Goal: Task Accomplishment & Management: Manage account settings

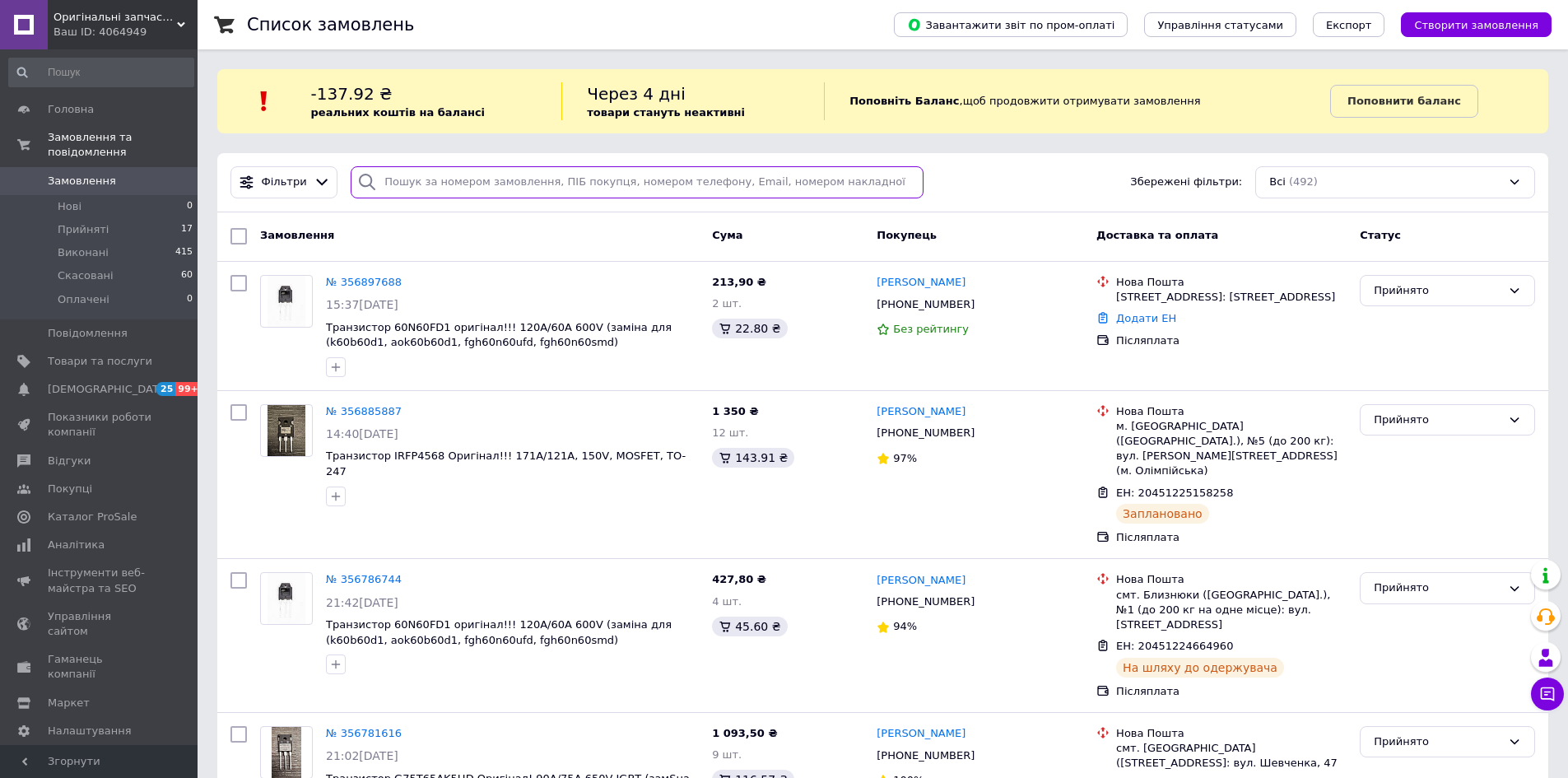
click at [451, 190] on input "search" at bounding box center [638, 182] width 573 height 32
click at [90, 354] on span "Товари та послуги" at bounding box center [99, 361] width 104 height 15
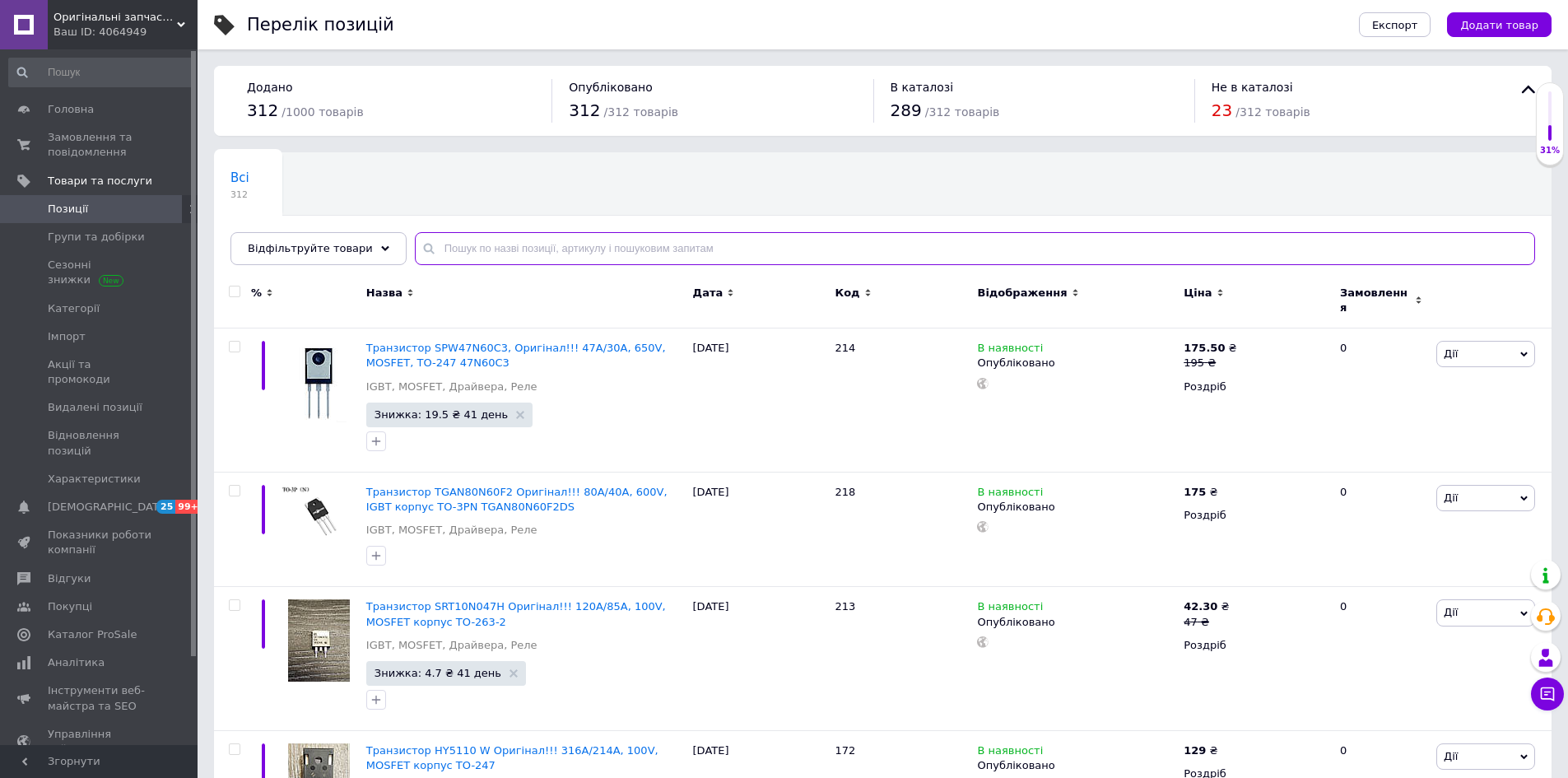
click at [643, 252] on input "text" at bounding box center [975, 249] width 1120 height 33
type input "464"
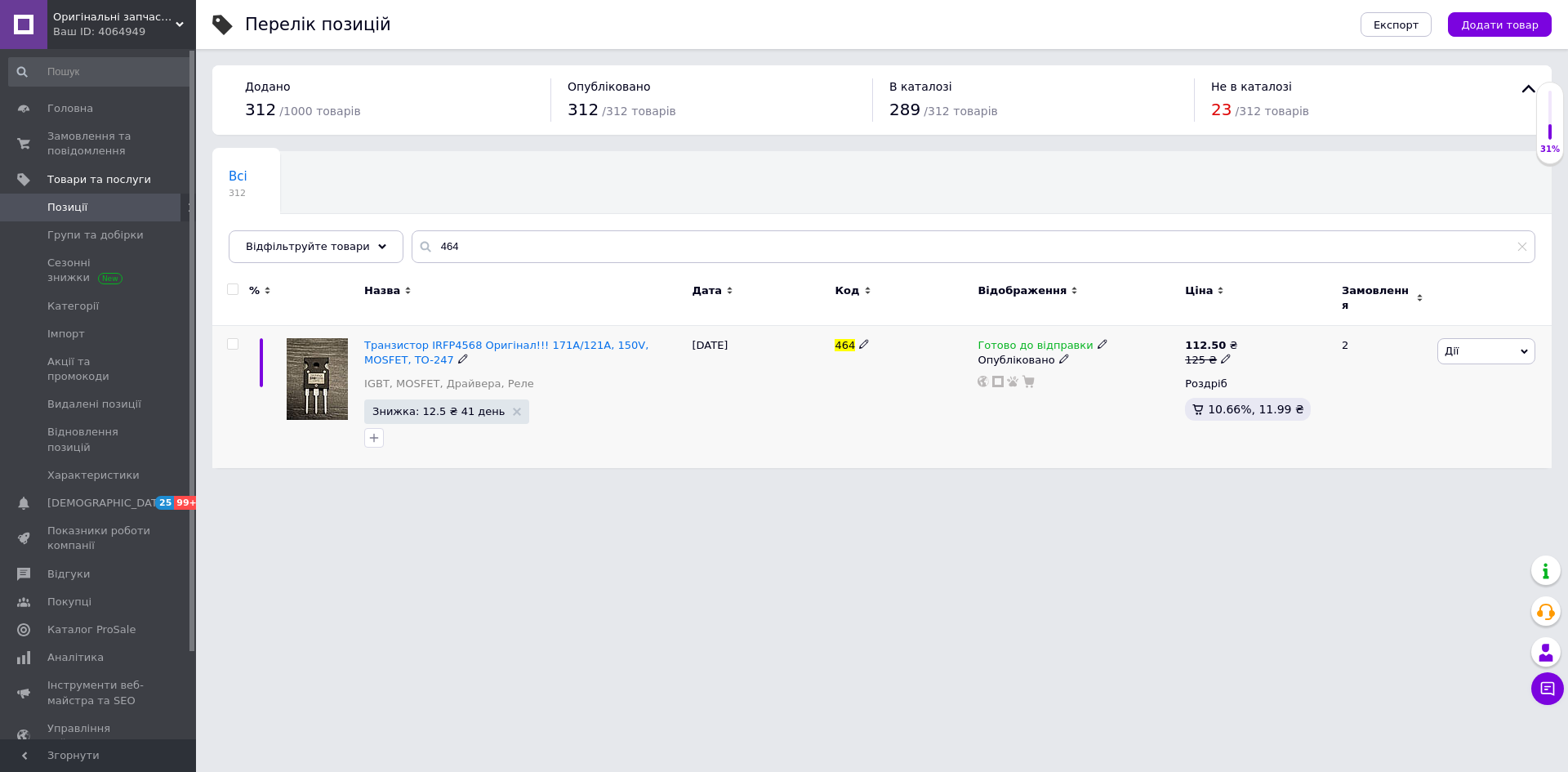
click at [1098, 339] on icon at bounding box center [1103, 343] width 10 height 10
click at [1150, 384] on li "Немає в наявності" at bounding box center [1186, 396] width 155 height 23
click at [937, 485] on html "Оригінальні запчастини Ваш ID: 4064949 Сайт Оригінальні запчастини Кабінет поку…" at bounding box center [784, 242] width 1568 height 485
click at [1084, 339] on icon at bounding box center [1089, 343] width 10 height 10
click at [1142, 392] on li "Готово до відправки" at bounding box center [1174, 403] width 155 height 23
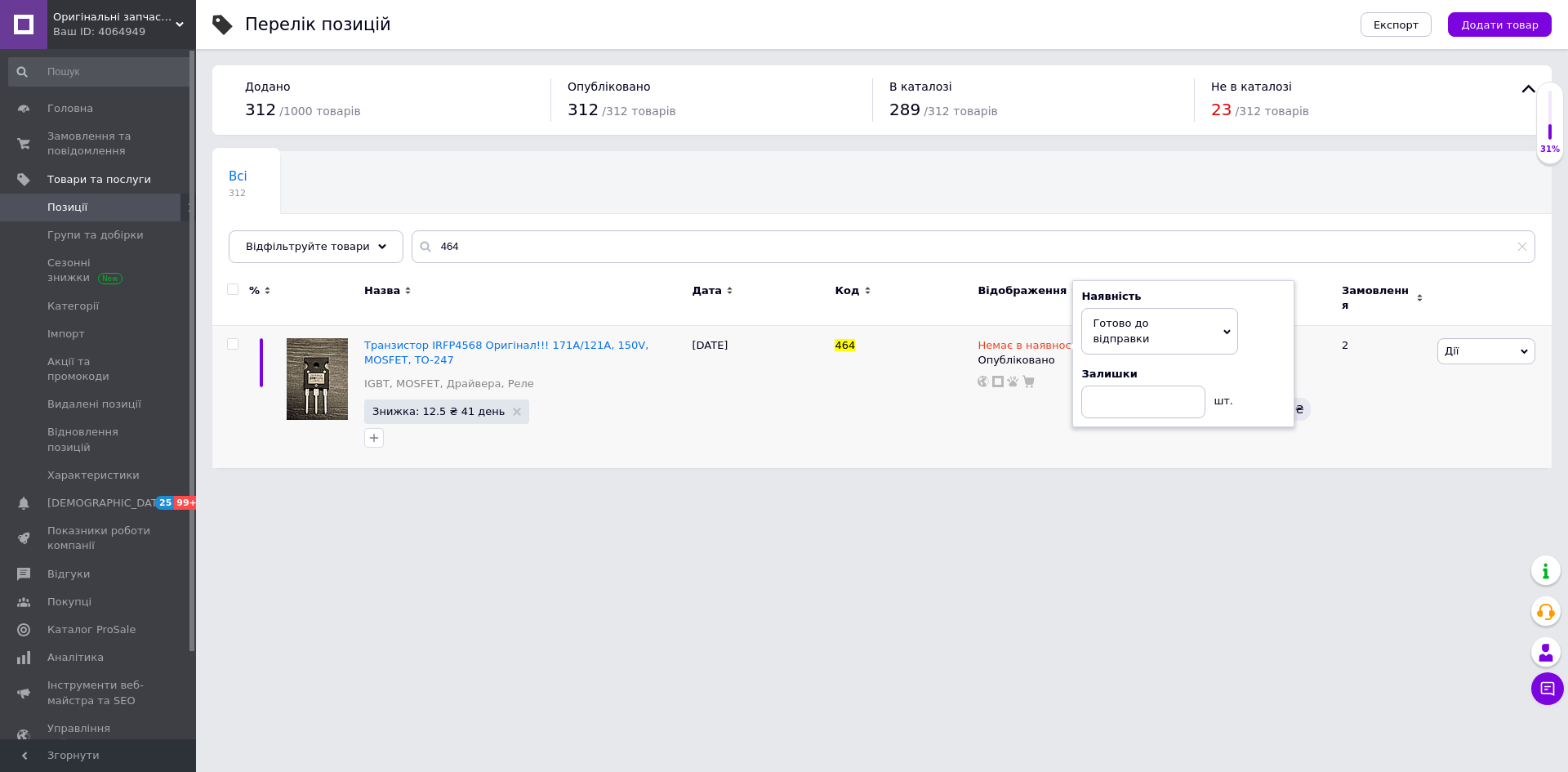
click at [1194, 470] on div "Перелік позицій Експорт Додати товар Додано 312 / 1000 товарів Опубліковано 312…" at bounding box center [882, 242] width 1372 height 485
click at [186, 26] on div "Ваш ID: 4064949" at bounding box center [125, 31] width 143 height 15
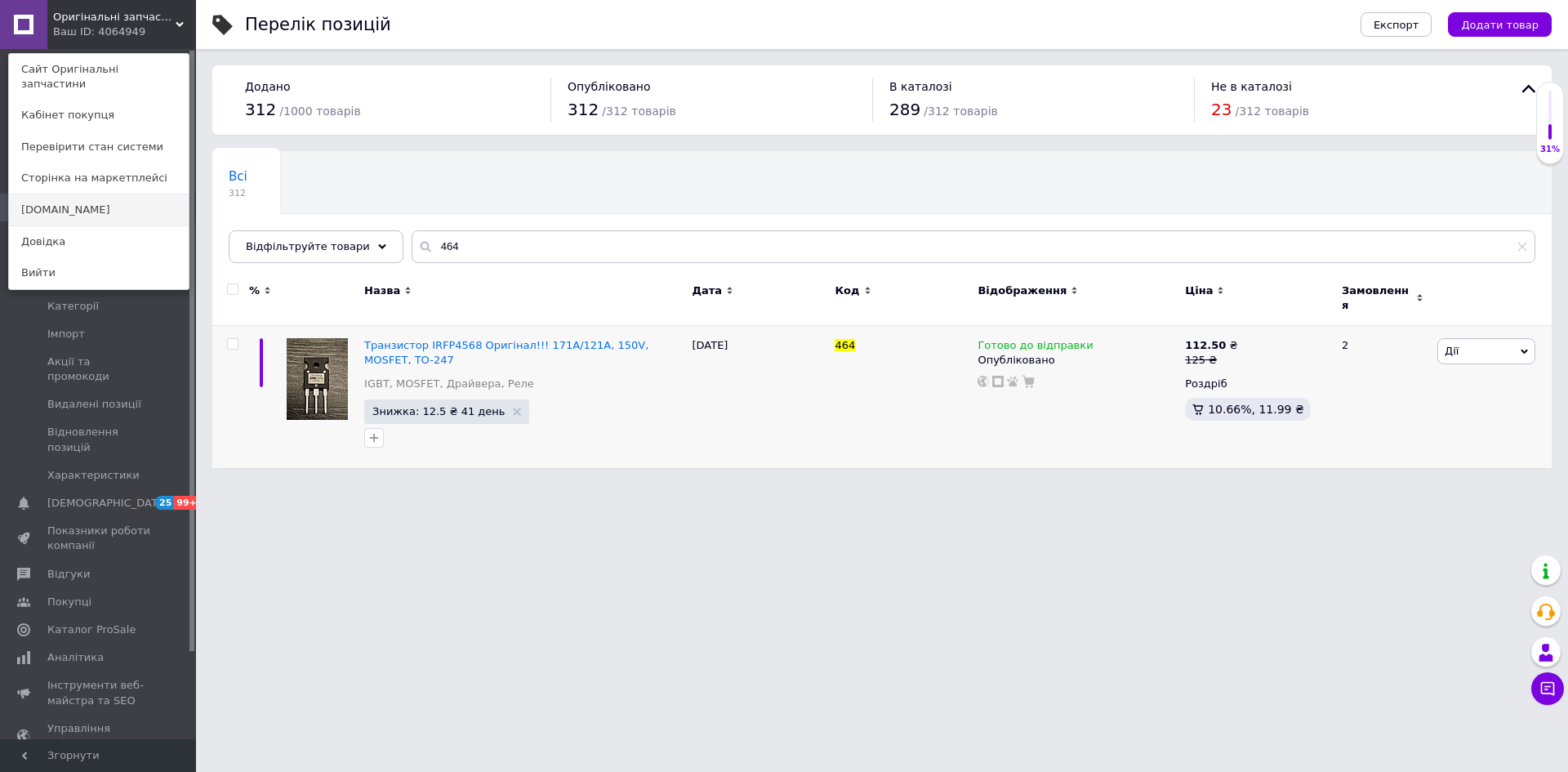
click at [108, 194] on link "[DOMAIN_NAME]" at bounding box center [99, 210] width 180 height 31
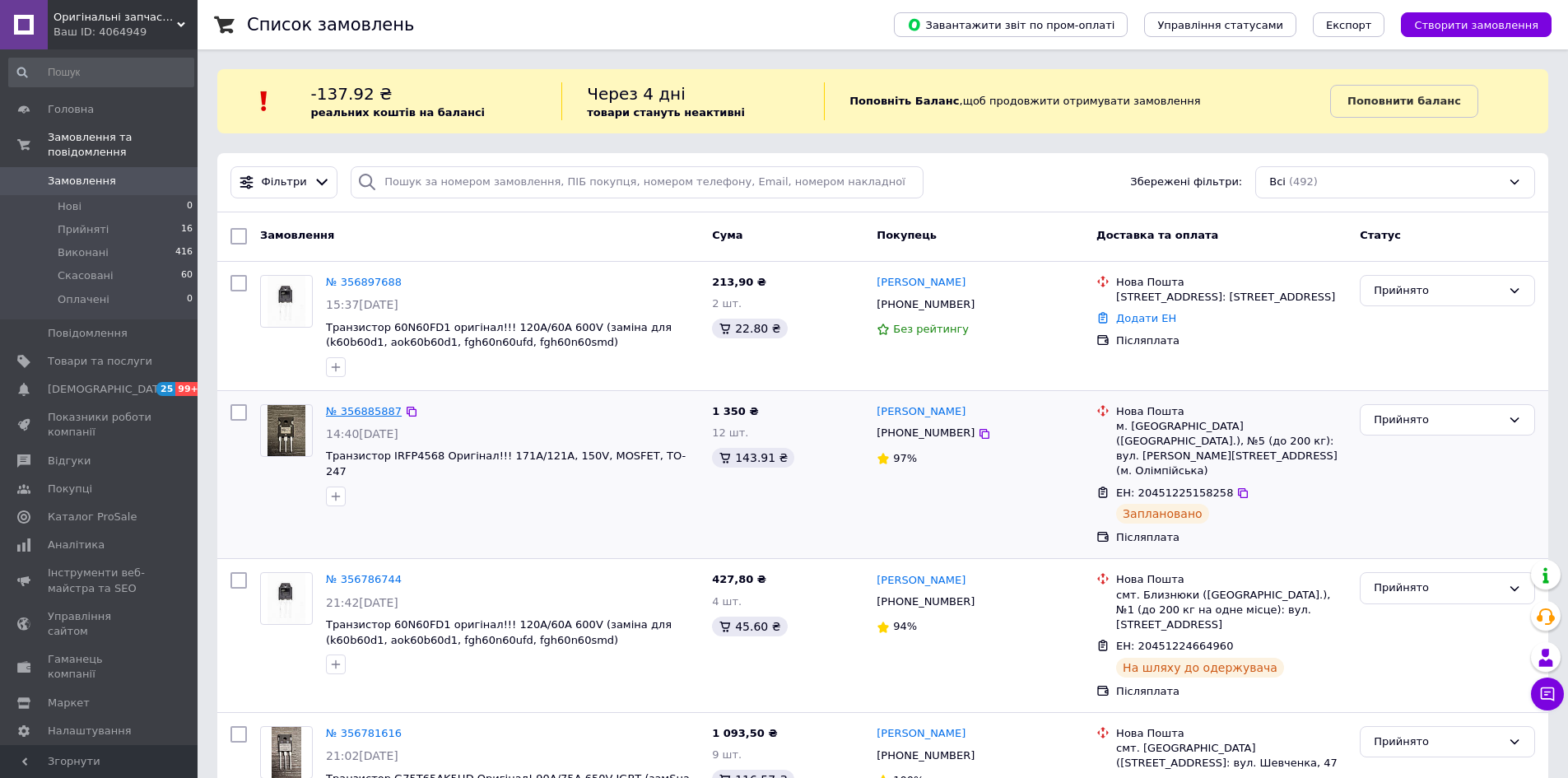
click at [372, 411] on link "№ 356885887" at bounding box center [364, 410] width 76 height 13
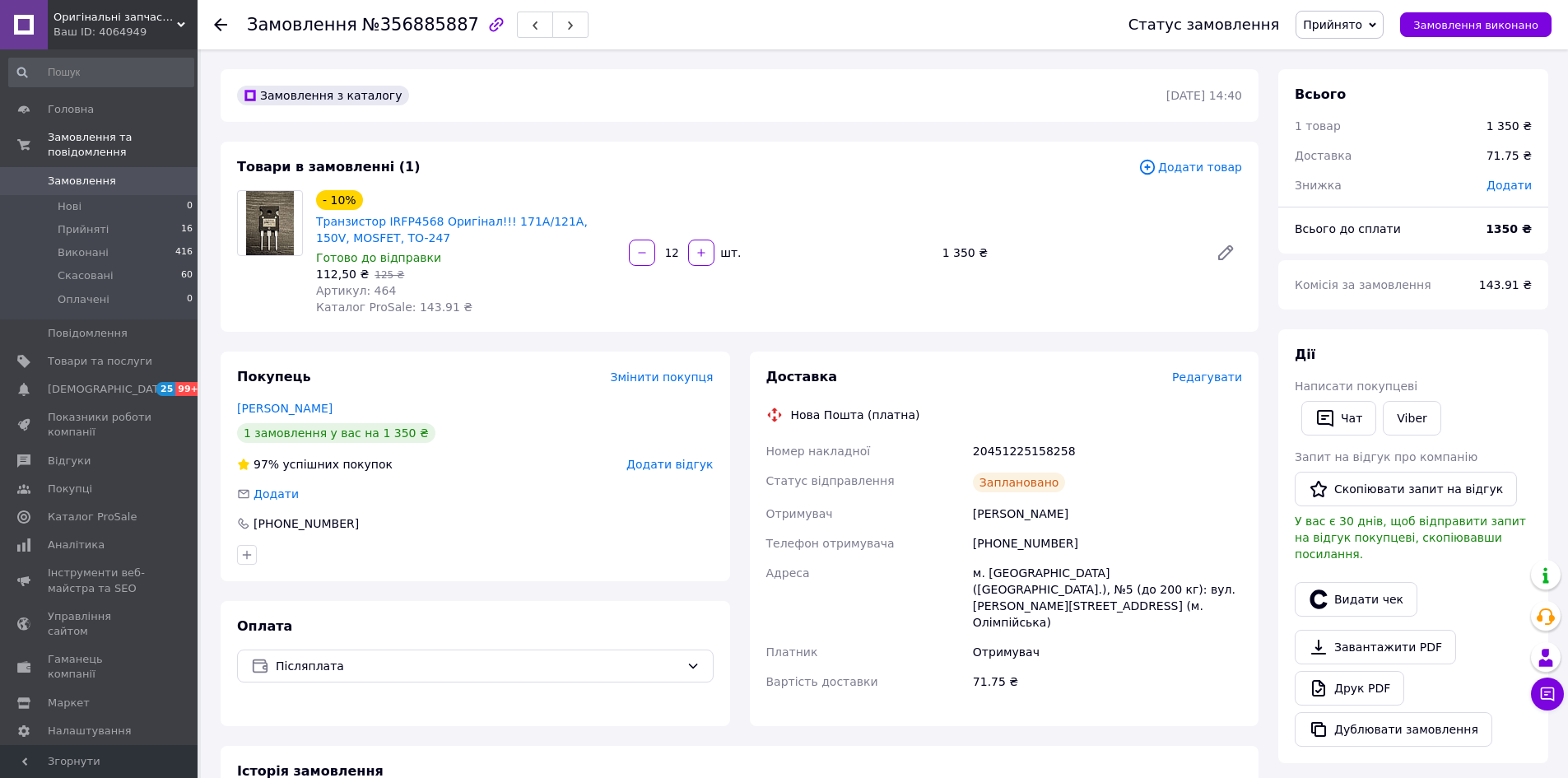
click at [1215, 379] on span "Редагувати" at bounding box center [1207, 377] width 70 height 14
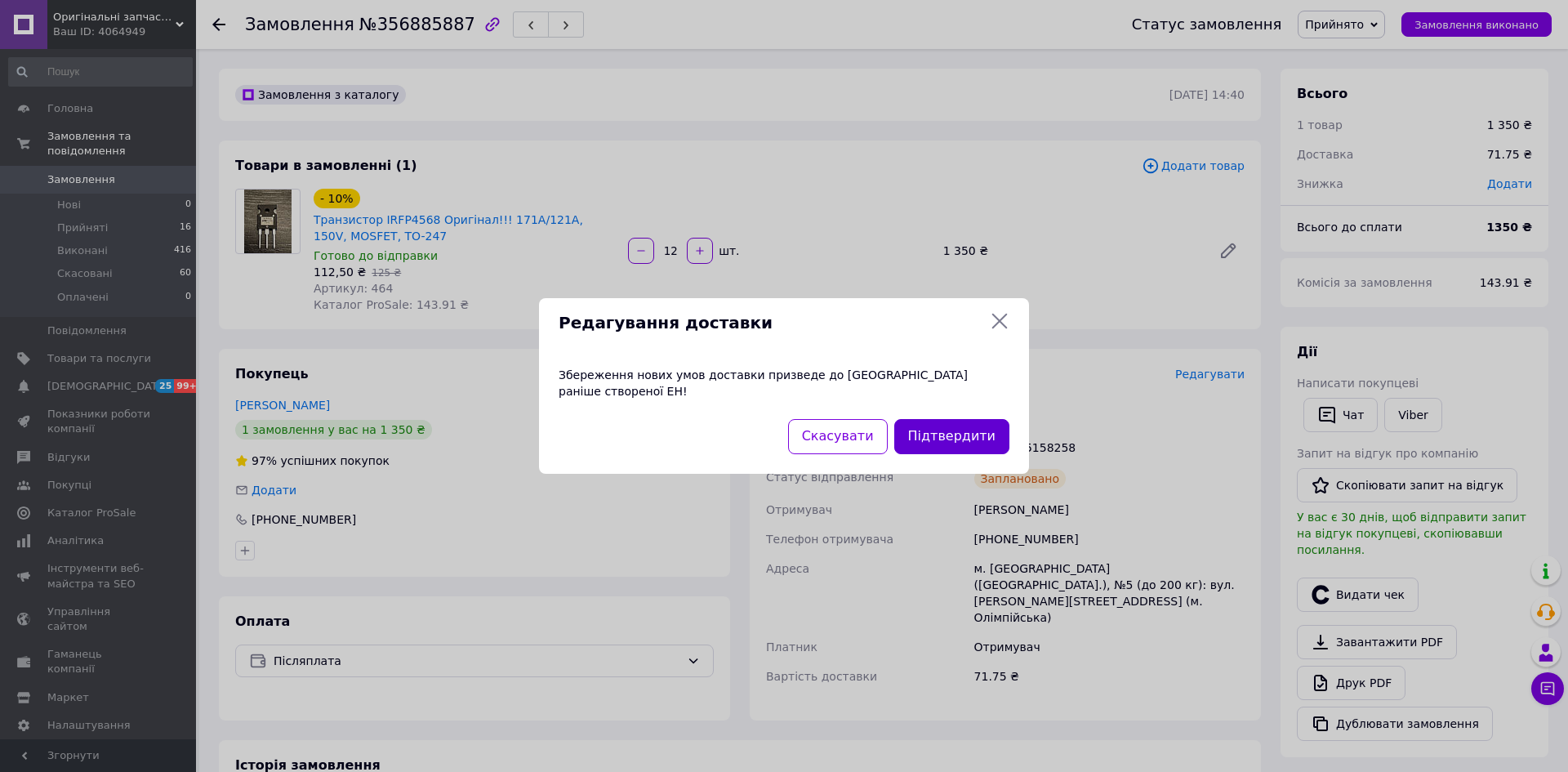
click at [992, 433] on button "Підтвердити" at bounding box center [952, 436] width 115 height 35
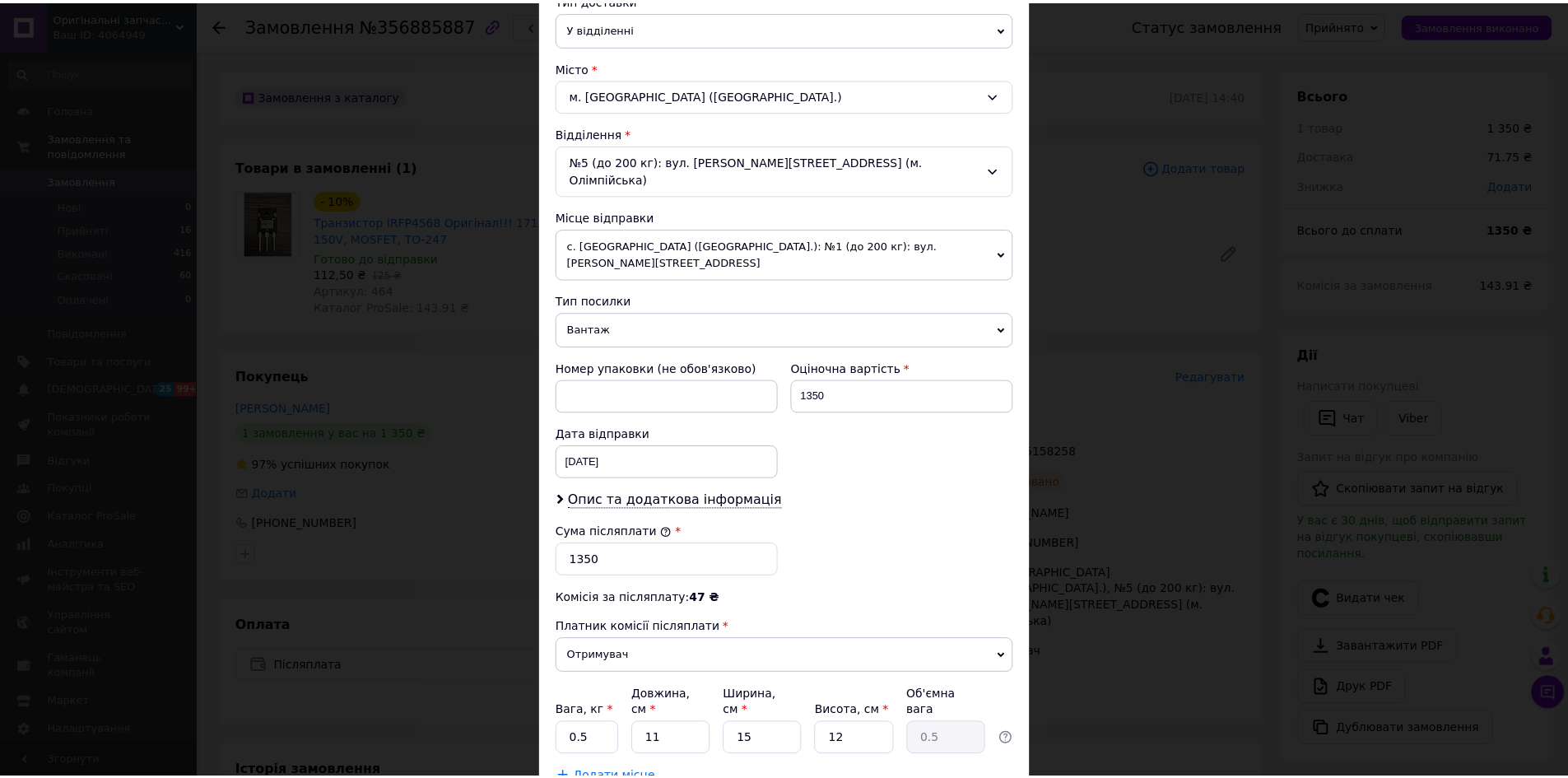
scroll to position [479, 0]
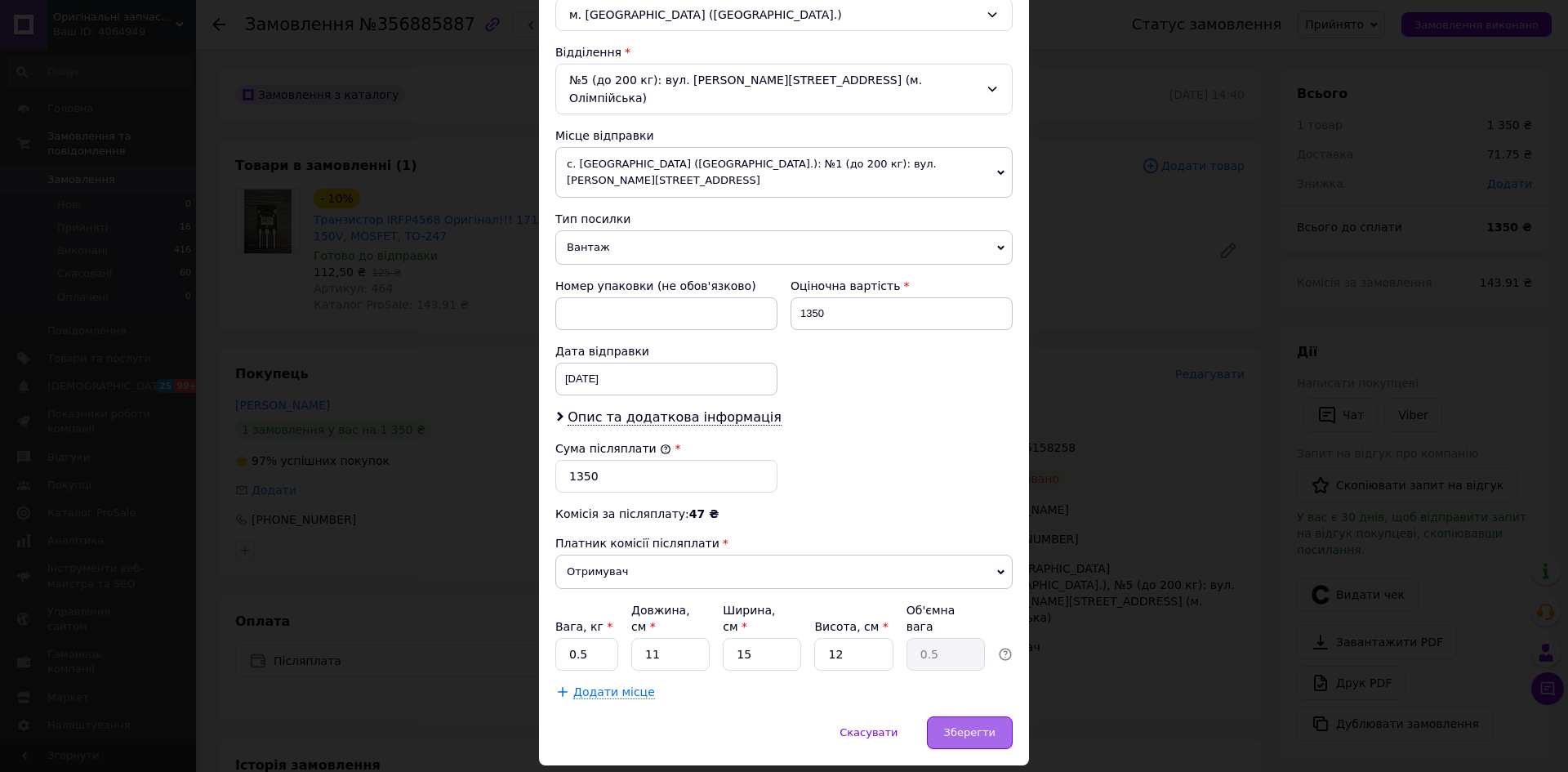
click at [962, 727] on span "Зберегти" at bounding box center [969, 732] width 51 height 13
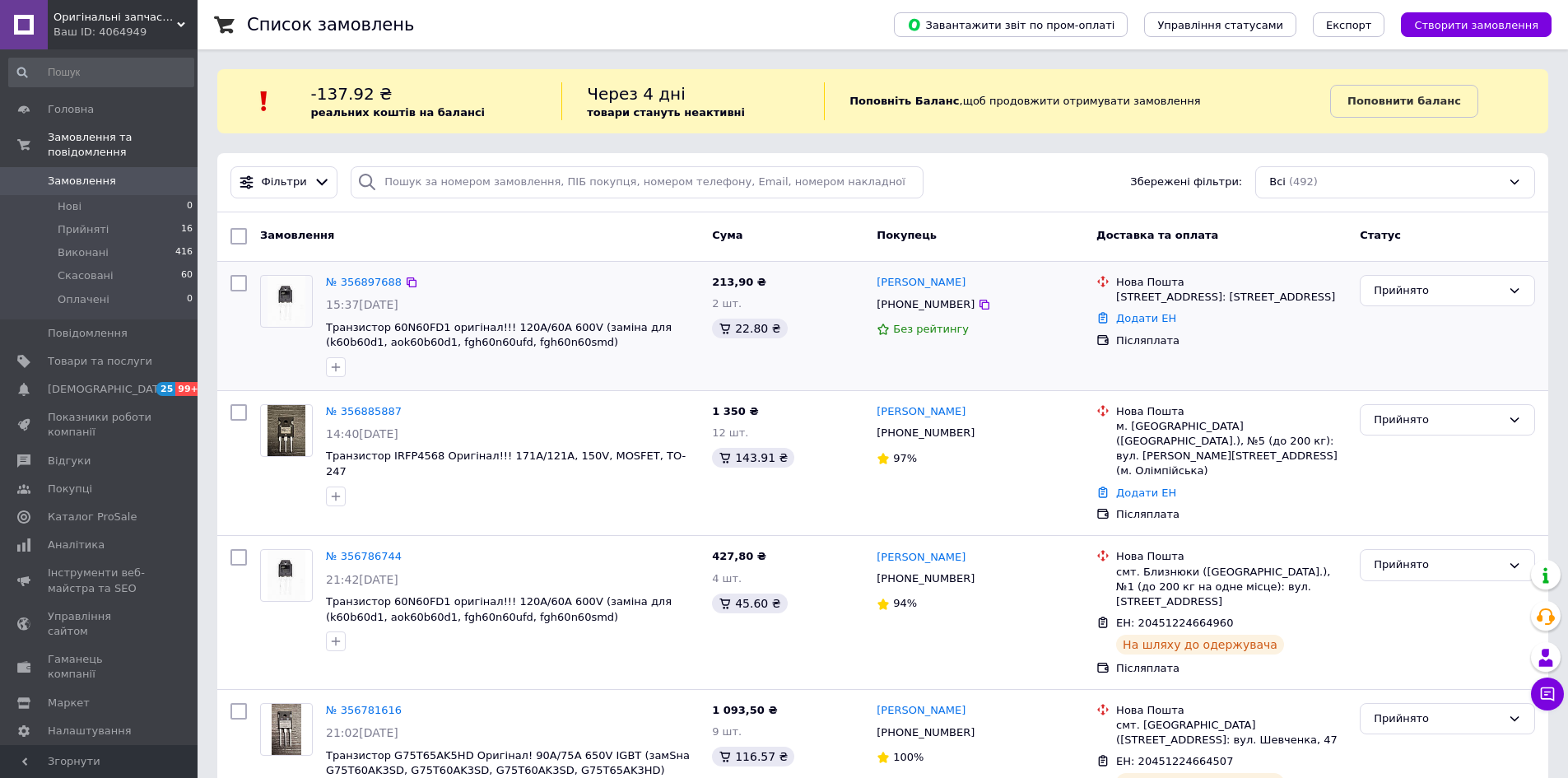
click at [1145, 326] on div "Додати ЕН" at bounding box center [1232, 319] width 237 height 22
click at [1145, 317] on link "Додати ЕН" at bounding box center [1147, 318] width 60 height 13
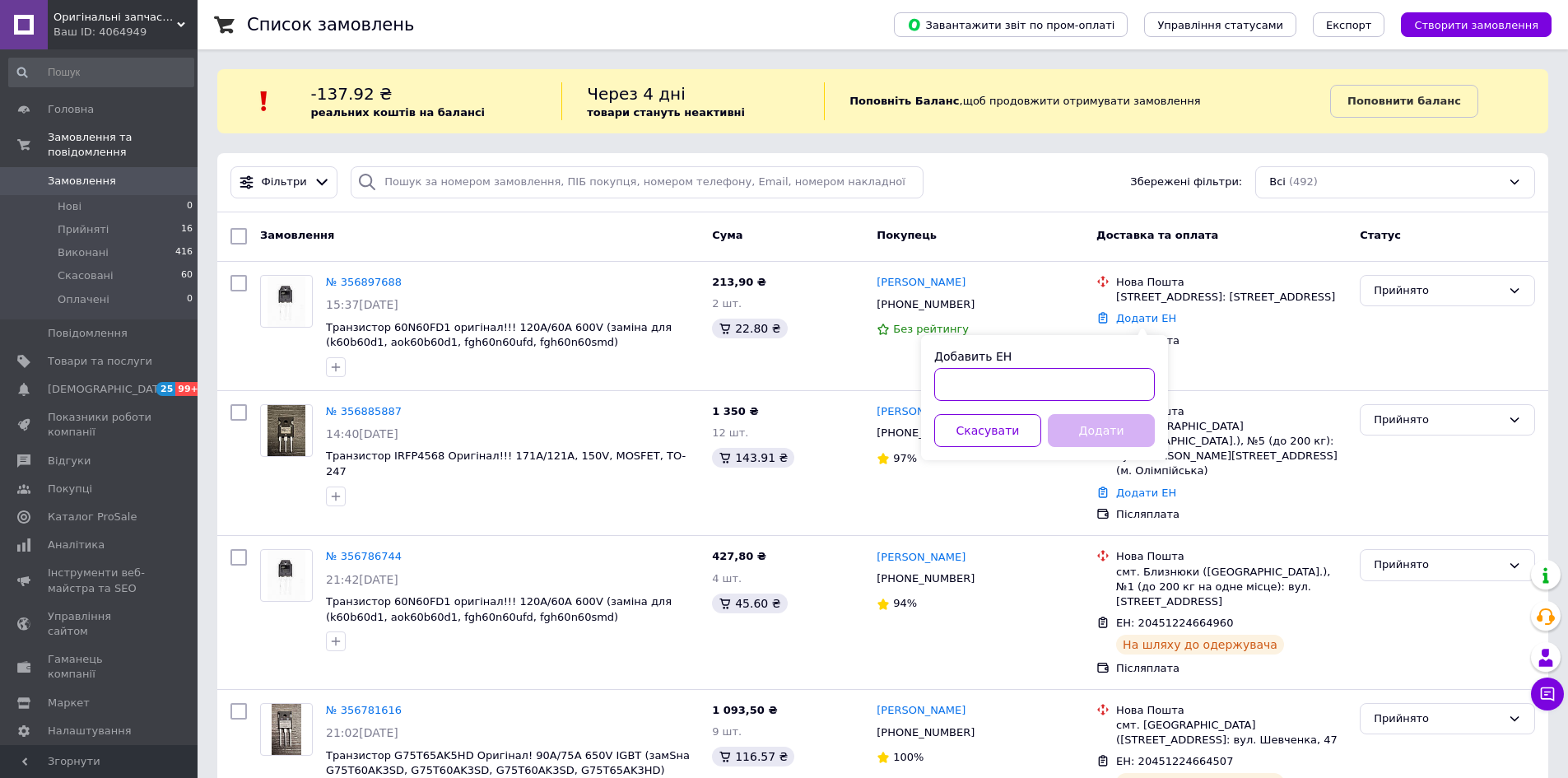
paste input "20451225281450"
type input "20451225281450"
click at [1113, 438] on button "Додати" at bounding box center [1102, 431] width 107 height 33
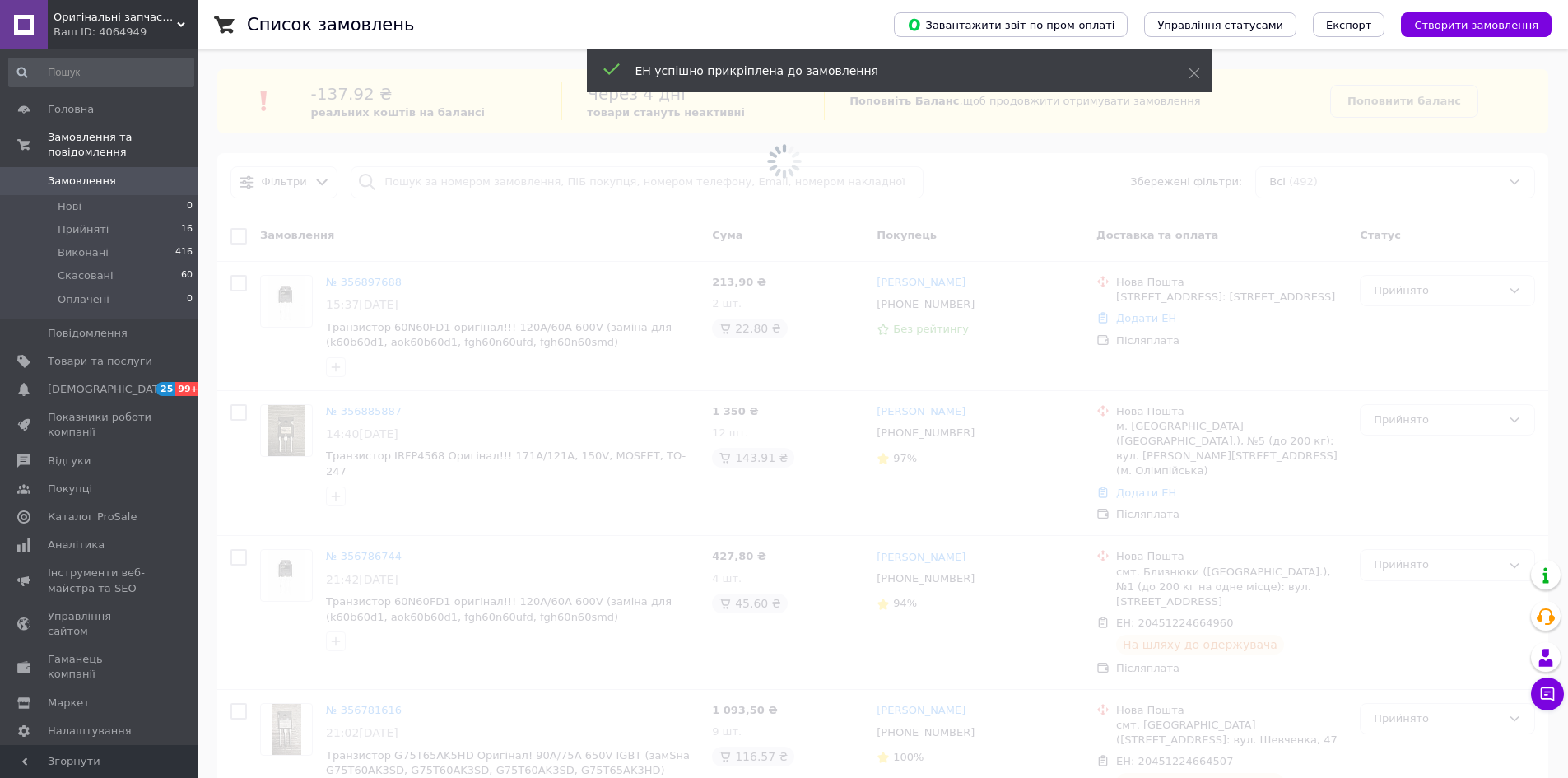
click at [148, 25] on div "Ваш ID: 4064949" at bounding box center [126, 31] width 144 height 15
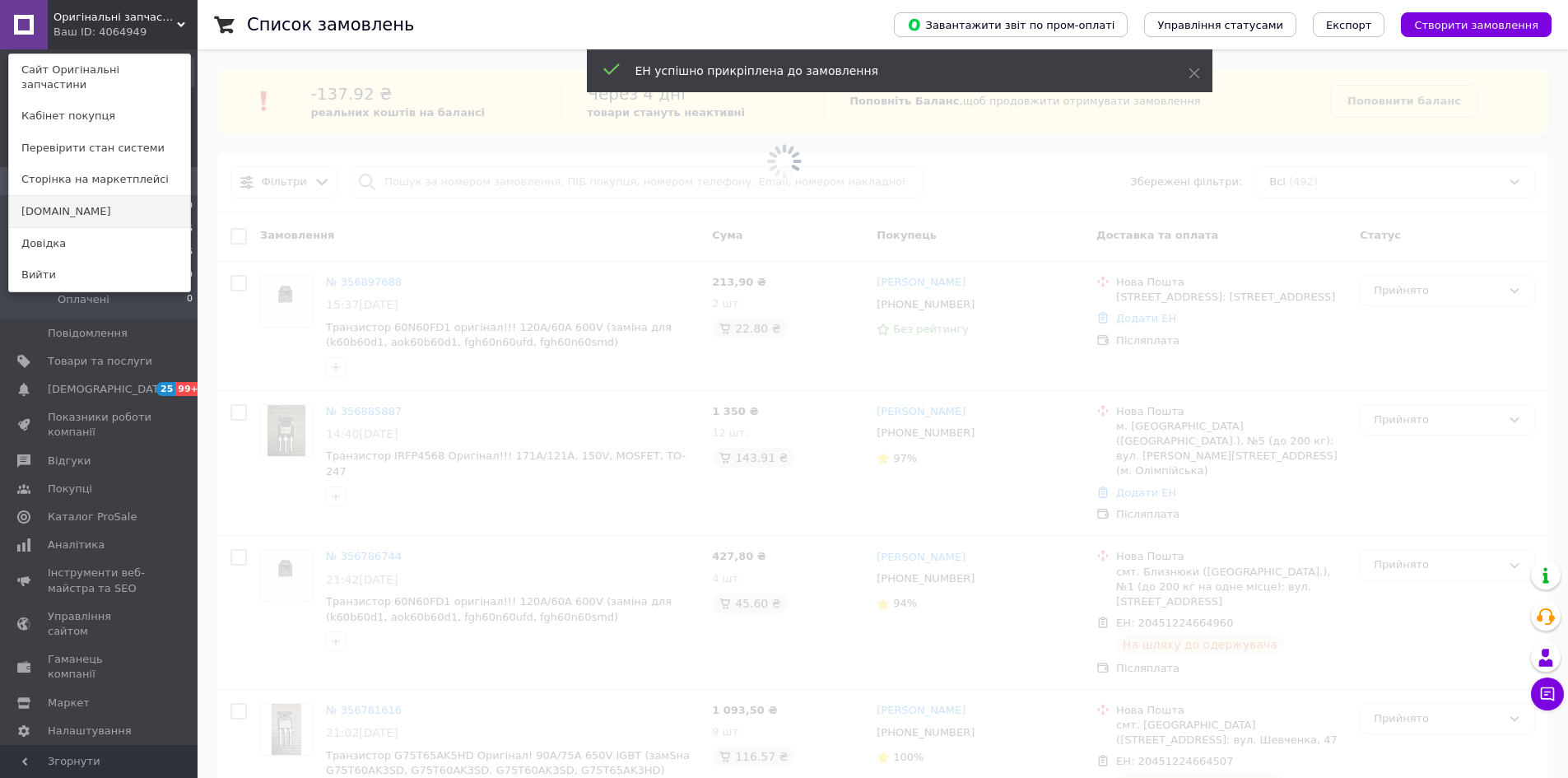
click at [63, 200] on link "[DOMAIN_NAME]" at bounding box center [99, 212] width 181 height 31
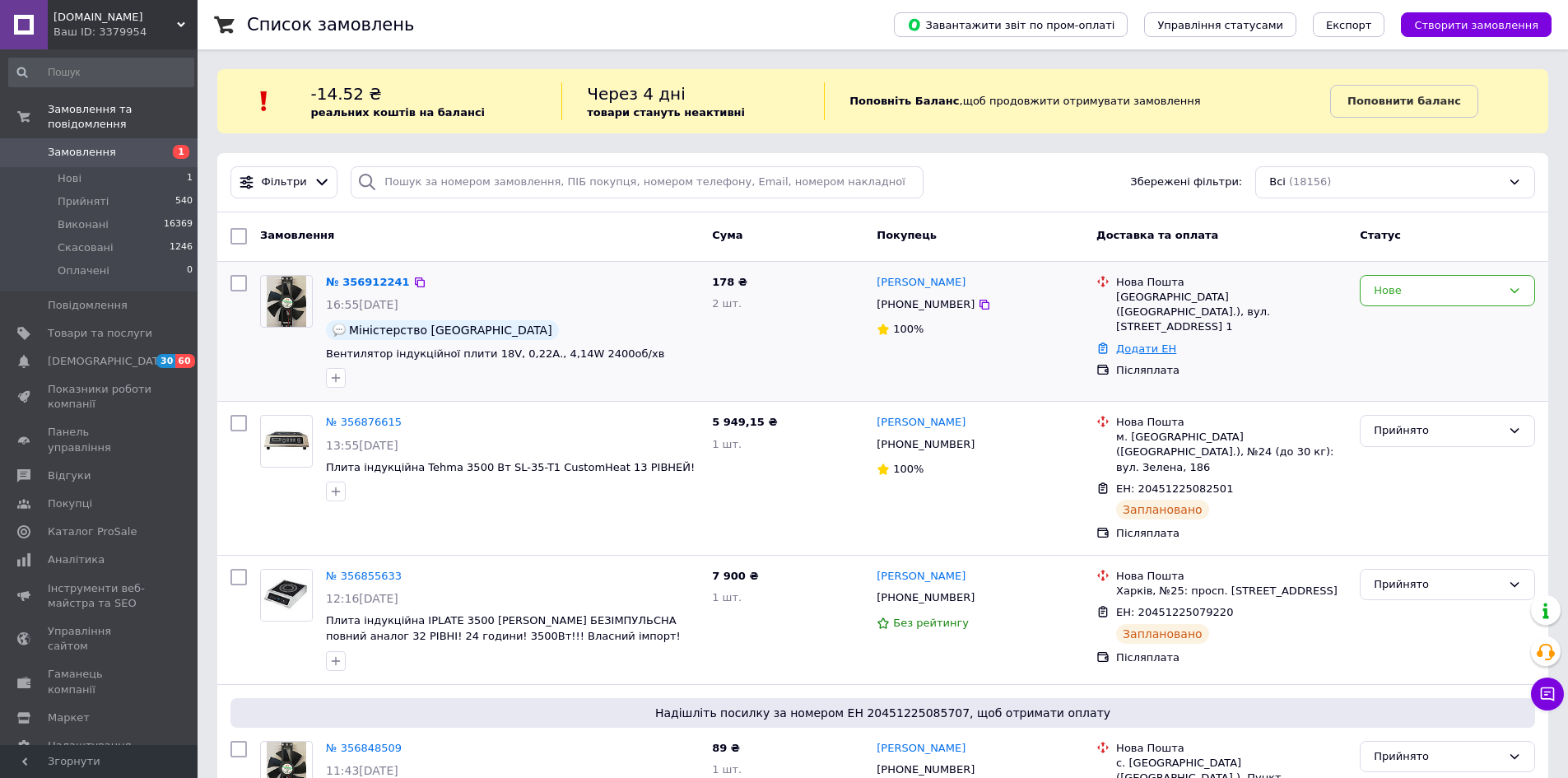
click at [1161, 342] on link "Додати ЕН" at bounding box center [1147, 348] width 60 height 13
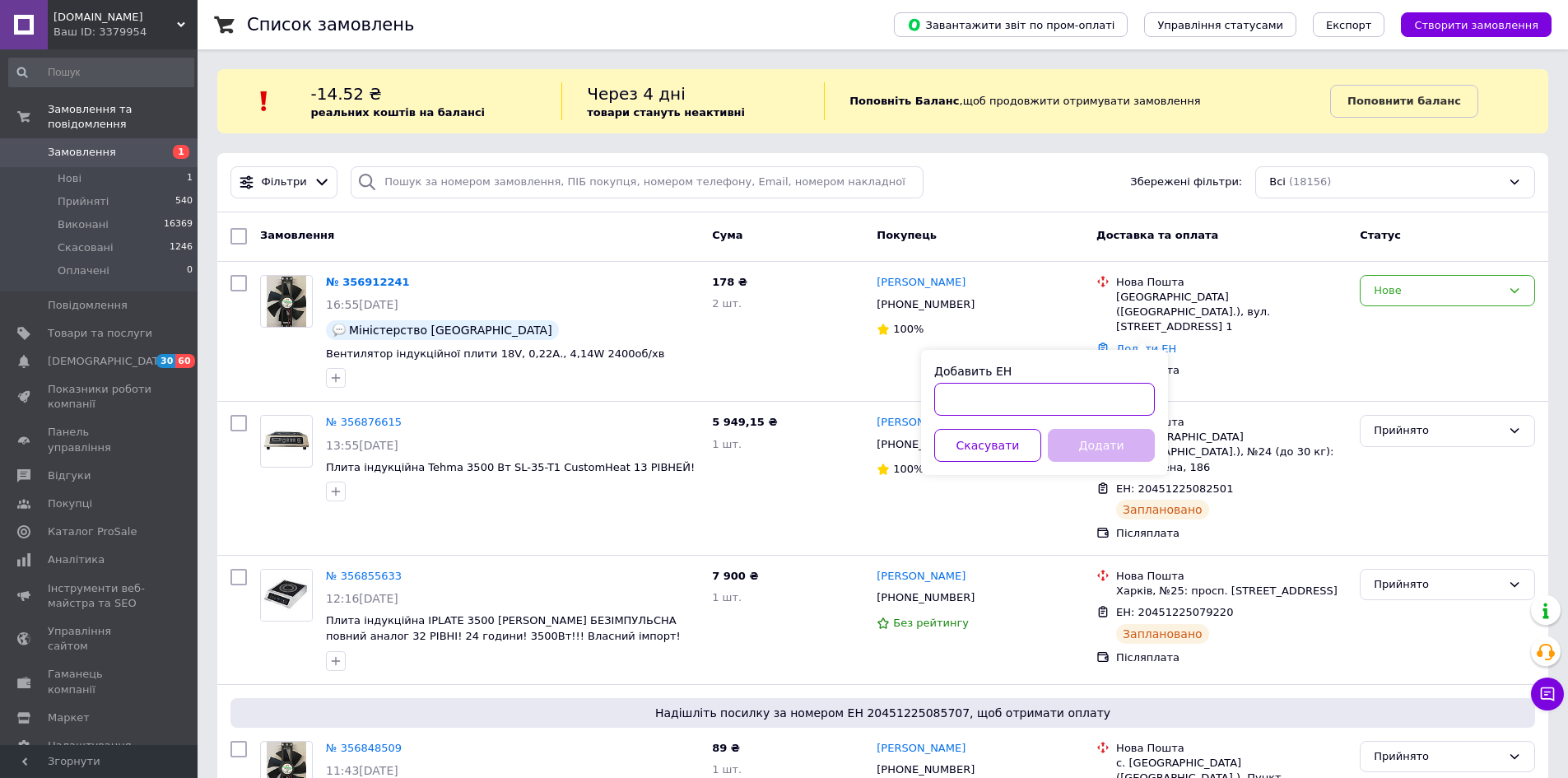
paste input "20451225285984"
type input "20451225285984"
click at [1092, 446] on button "Додати" at bounding box center [1102, 446] width 107 height 33
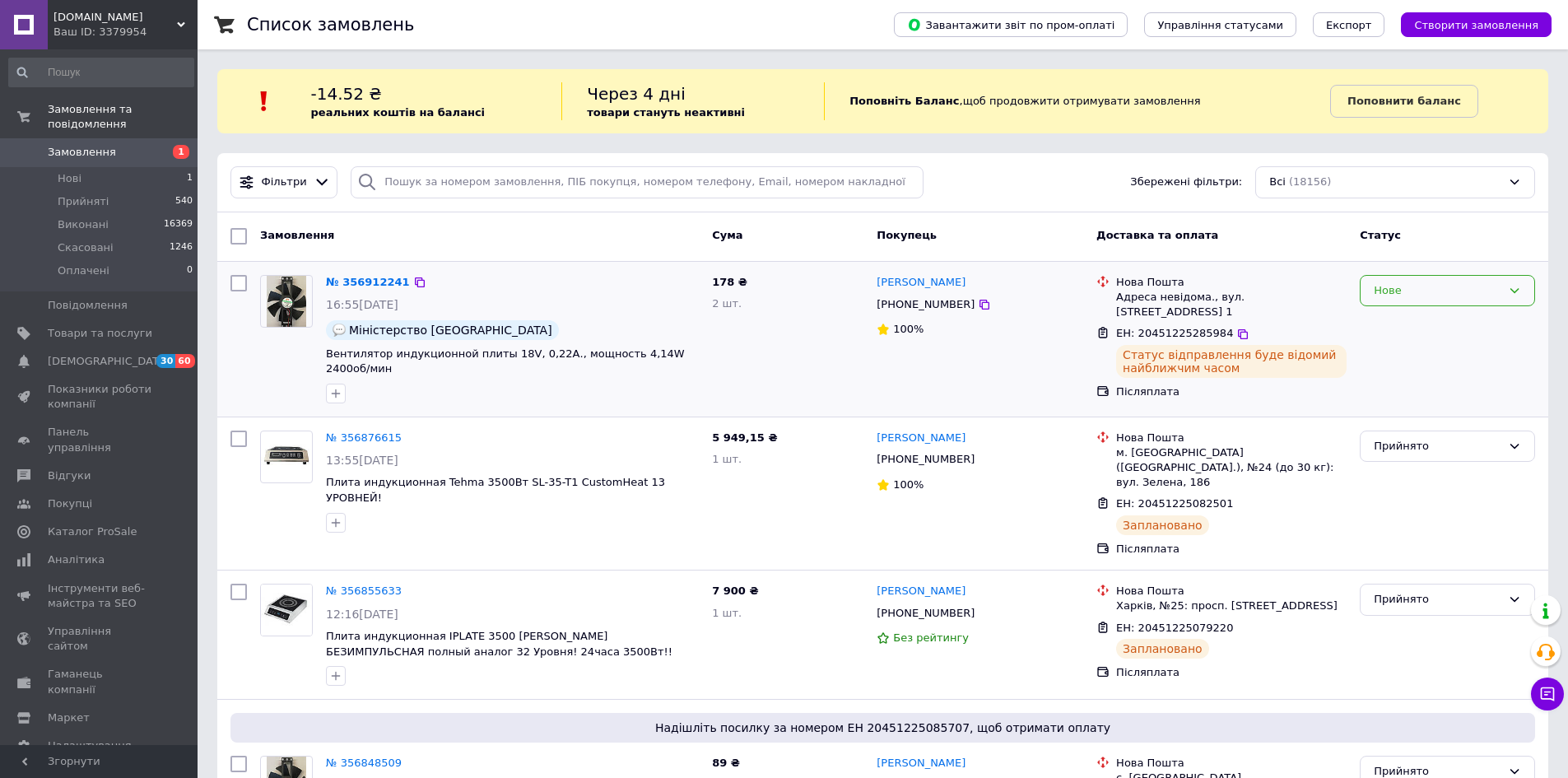
click at [1489, 287] on div "Нове" at bounding box center [1437, 292] width 128 height 18
click at [1442, 318] on li "Прийнято" at bounding box center [1448, 324] width 174 height 30
